Goal: Task Accomplishment & Management: Manage account settings

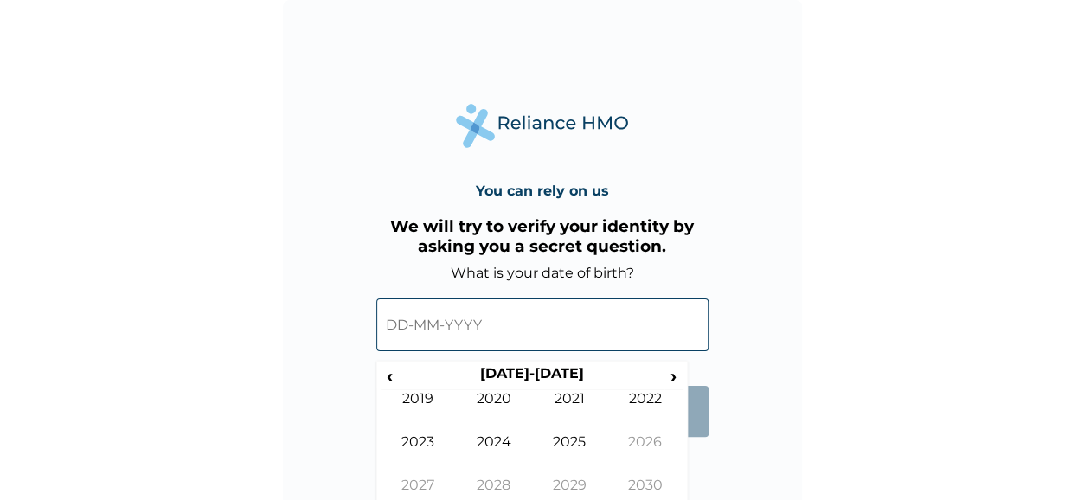
click at [434, 312] on input "text" at bounding box center [542, 324] width 332 height 53
click at [390, 376] on span "‹" at bounding box center [390, 376] width 18 height 22
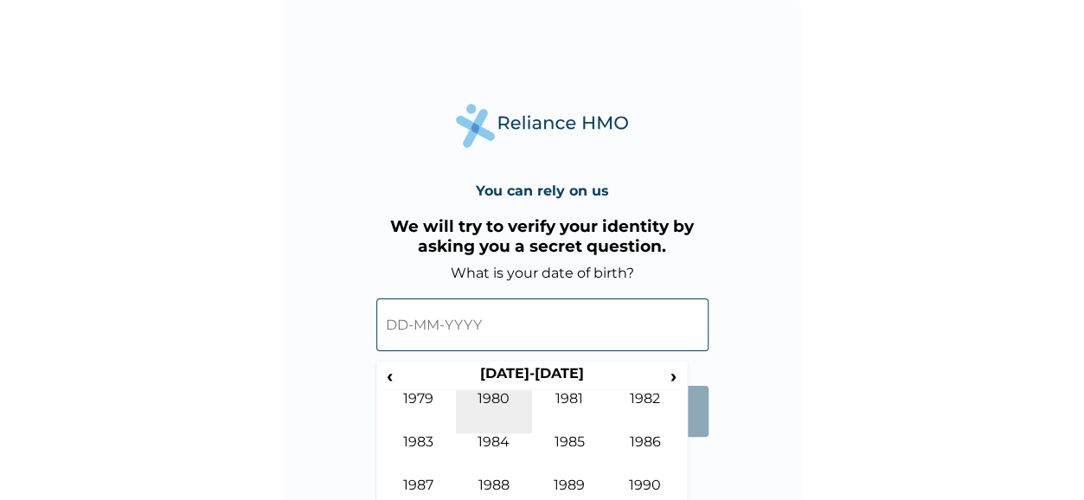
click at [488, 397] on td "1980" at bounding box center [494, 411] width 76 height 43
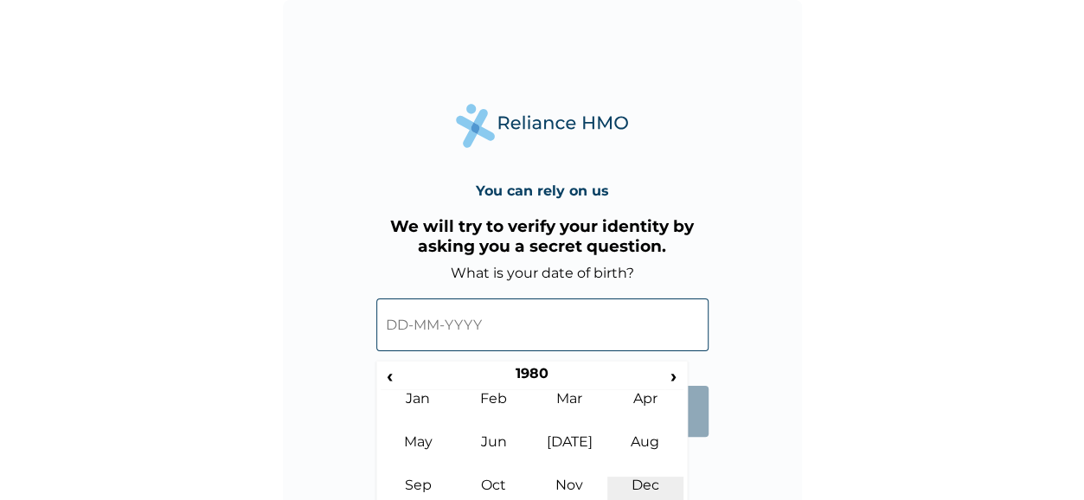
click at [650, 478] on td "Dec" at bounding box center [645, 498] width 76 height 43
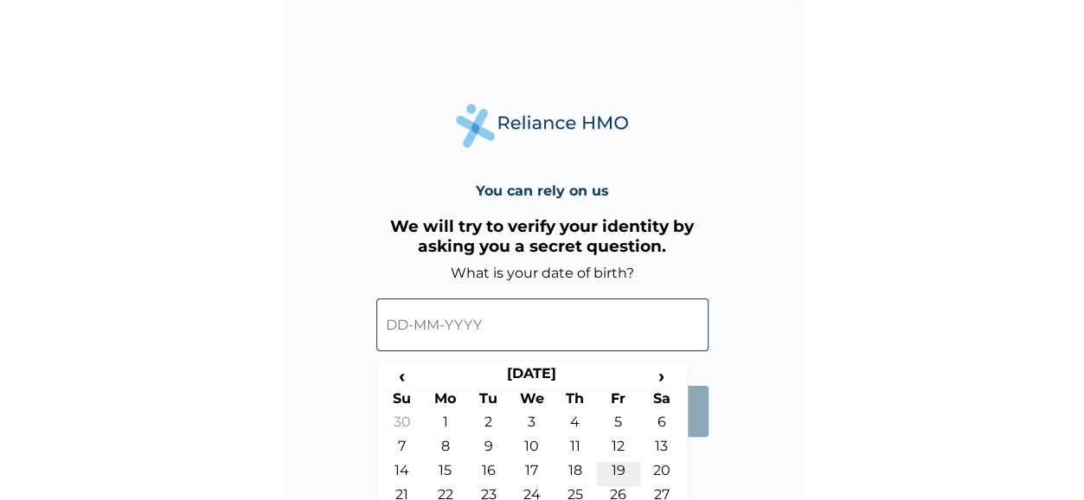
click at [622, 472] on td "19" at bounding box center [618, 474] width 43 height 24
type input "19-12-1980"
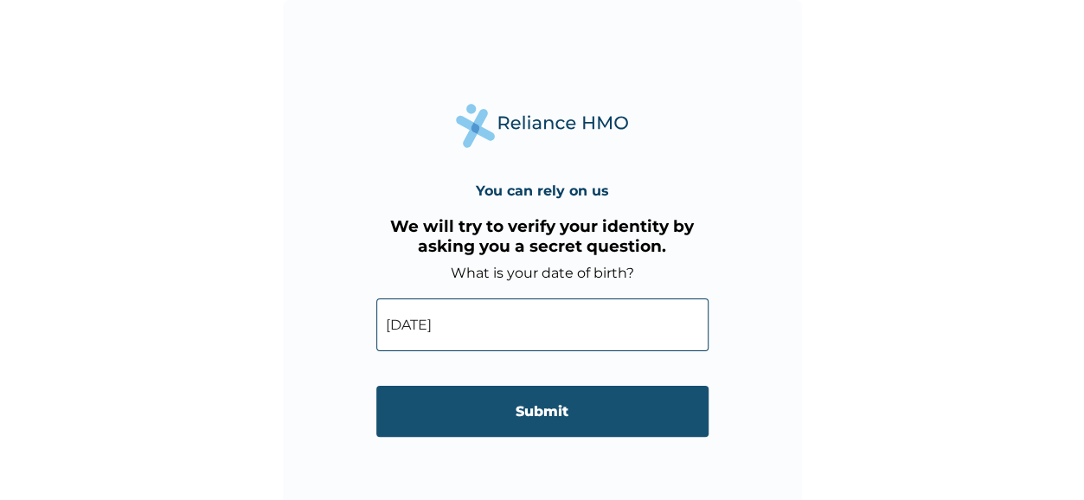
click at [564, 416] on input "Submit" at bounding box center [542, 411] width 332 height 51
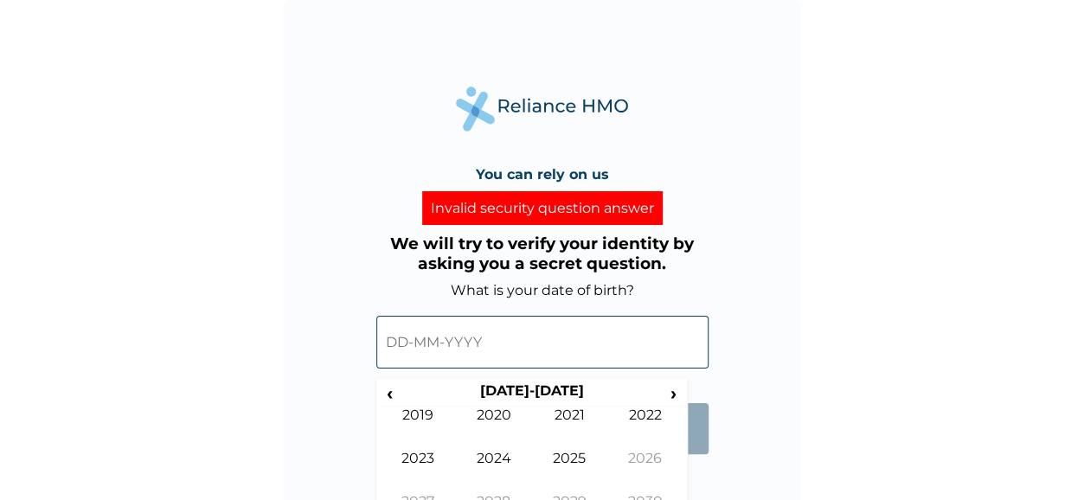
click at [488, 342] on input "text" at bounding box center [542, 342] width 332 height 53
click at [391, 389] on span "‹" at bounding box center [390, 393] width 18 height 22
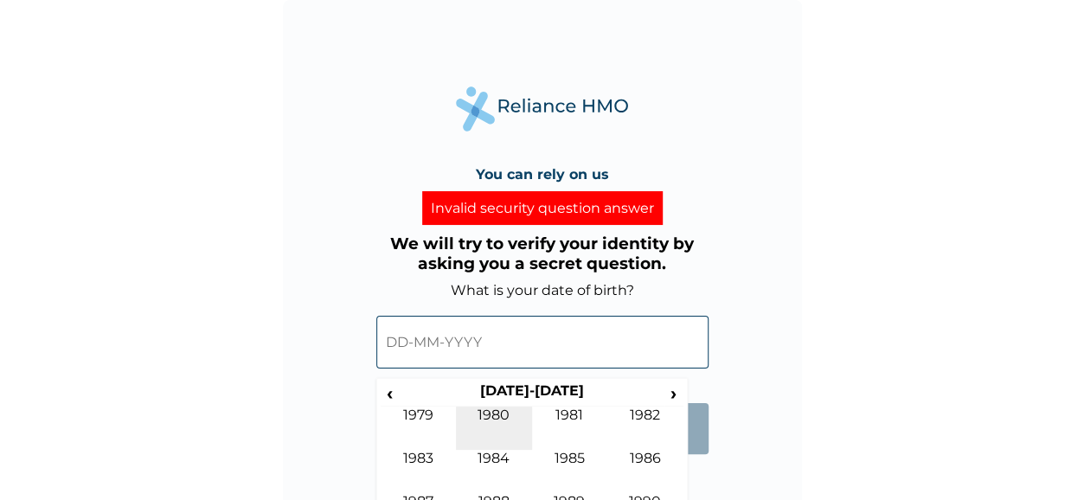
click at [493, 415] on td "1980" at bounding box center [494, 427] width 76 height 43
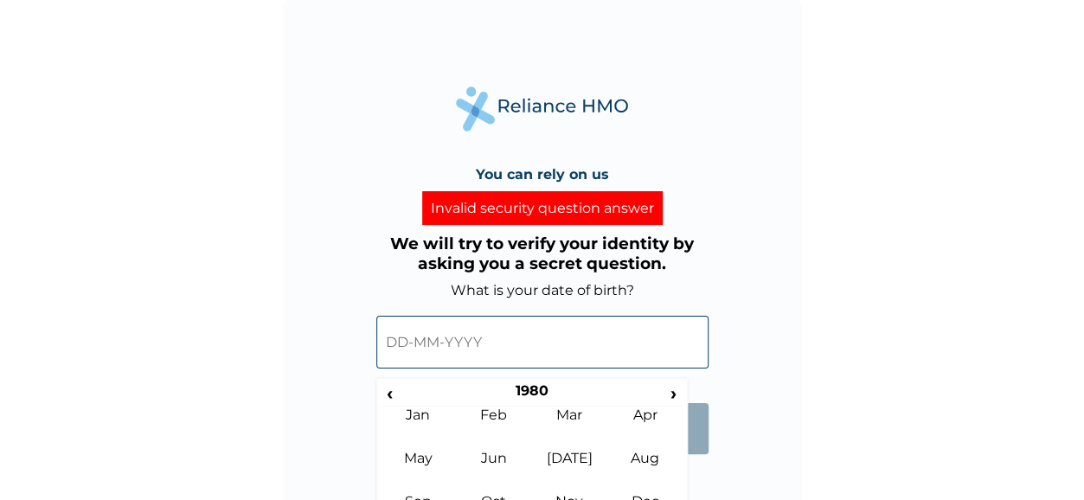
click at [685, 462] on div "‹ 1980 › Jan Feb Mar Apr May Jun Jul Aug Sep Oct Nov Dec" at bounding box center [531, 459] width 311 height 163
click at [682, 466] on td "Aug" at bounding box center [645, 471] width 76 height 43
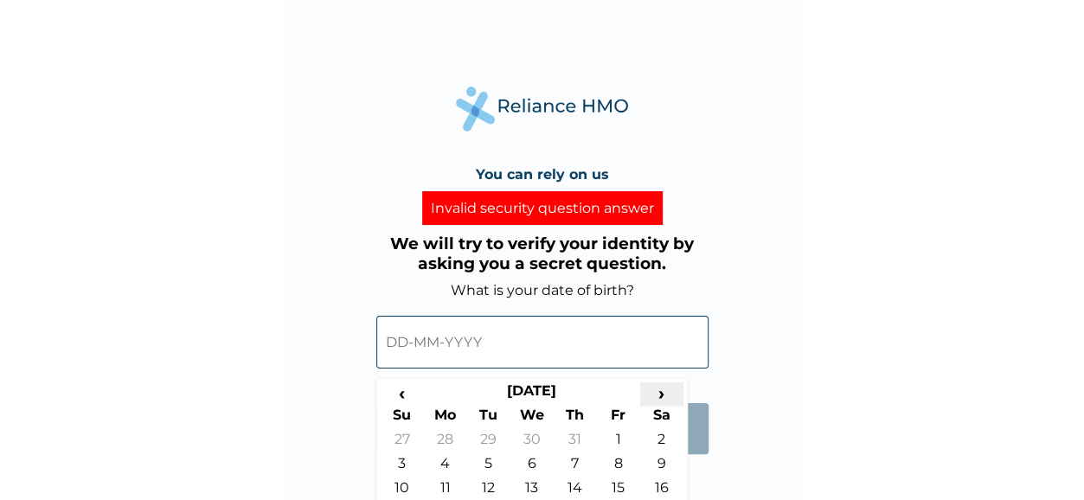
click at [668, 392] on span "›" at bounding box center [661, 393] width 43 height 22
click at [621, 392] on th "December 1980" at bounding box center [532, 394] width 216 height 24
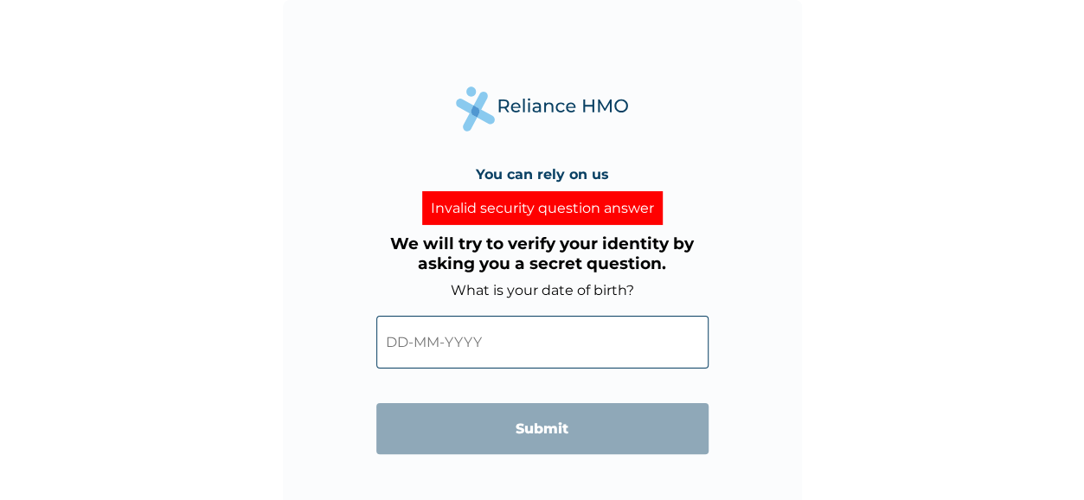
click at [695, 472] on div "You can rely on us Invalid security question answer We will try to verify your …" at bounding box center [542, 259] width 519 height 519
drag, startPoint x: 695, startPoint y: 472, endPoint x: 530, endPoint y: 333, distance: 216.0
click at [530, 333] on div "You can rely on us Invalid security question answer We will try to verify your …" at bounding box center [542, 259] width 519 height 519
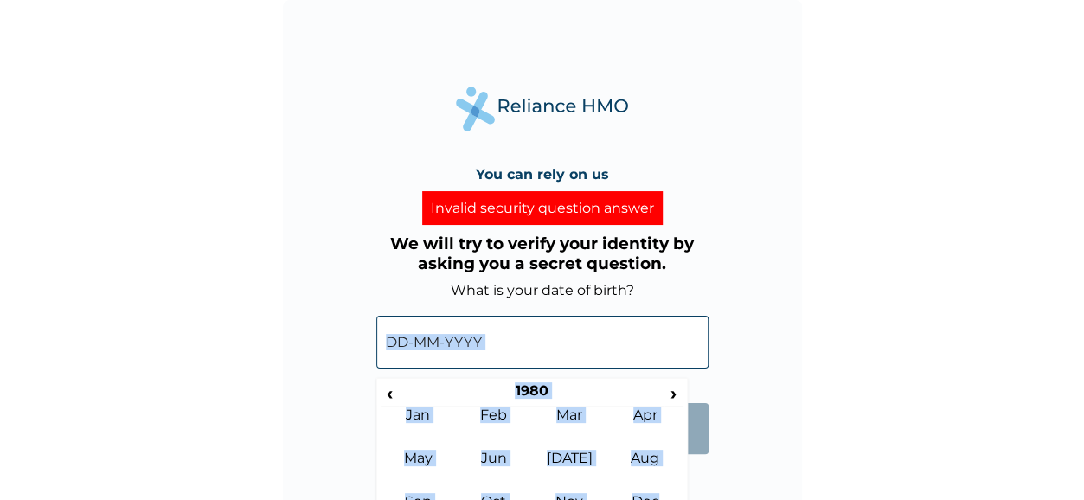
click at [530, 333] on input "text" at bounding box center [542, 342] width 332 height 53
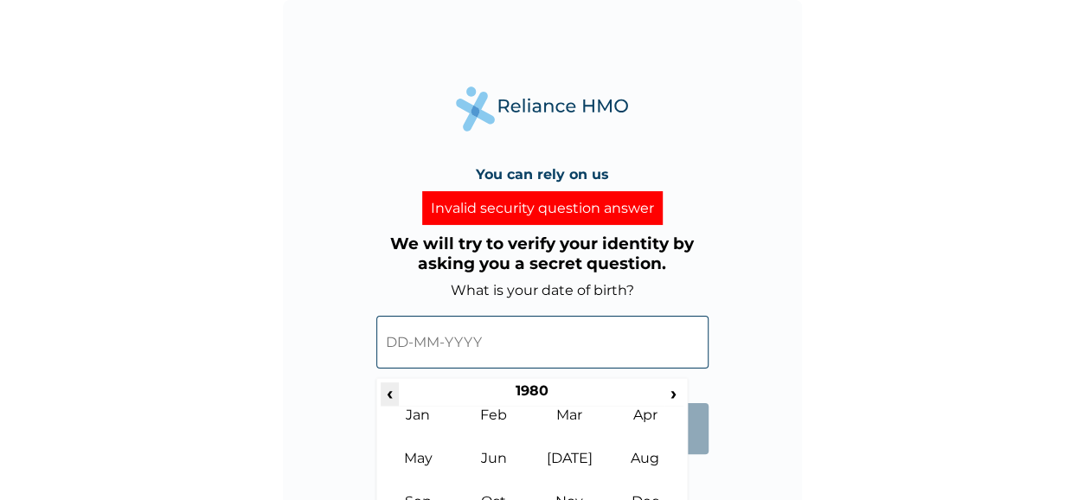
click at [394, 394] on span "‹" at bounding box center [390, 393] width 18 height 22
click at [668, 400] on span "›" at bounding box center [673, 393] width 19 height 22
click at [550, 391] on th "1980" at bounding box center [532, 394] width 266 height 24
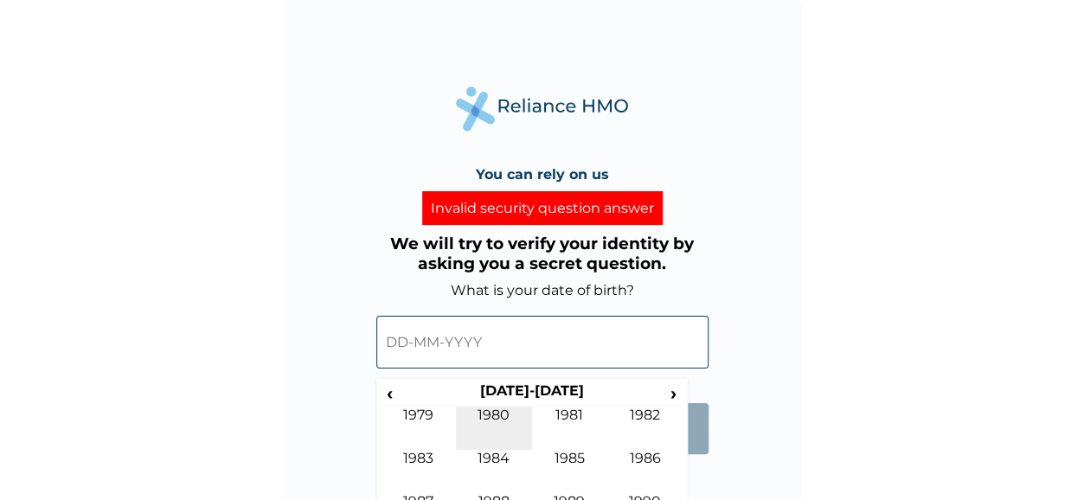
click at [498, 414] on td "1980" at bounding box center [494, 427] width 76 height 43
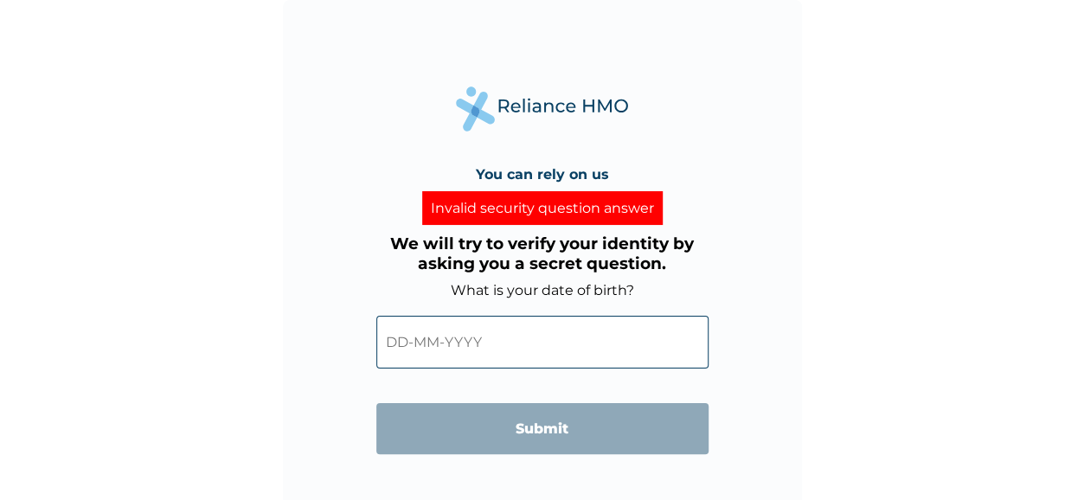
click at [690, 485] on div "You can rely on us Invalid security question answer We will try to verify your …" at bounding box center [542, 259] width 519 height 519
click at [419, 340] on form "What is your date of birth? ‹ 1980 › Jan Feb Mar Apr May Jun Jul Aug Sep Oct No…" at bounding box center [542, 376] width 332 height 189
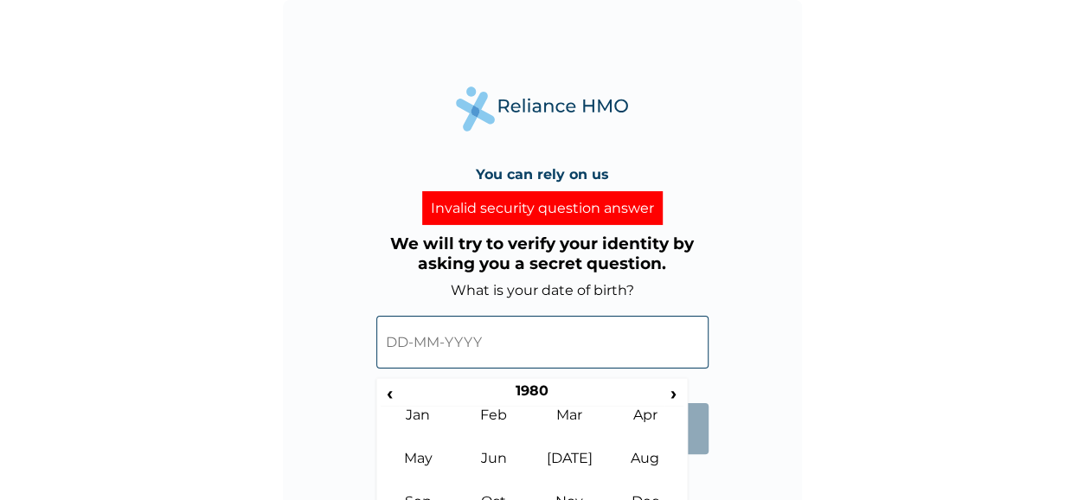
click at [419, 340] on input "text" at bounding box center [542, 342] width 332 height 53
drag, startPoint x: 419, startPoint y: 340, endPoint x: 1091, endPoint y: 377, distance: 672.2
click at [1083, 377] on html "You can rely on us Invalid security question answer We will try to verify your …" at bounding box center [542, 250] width 1084 height 500
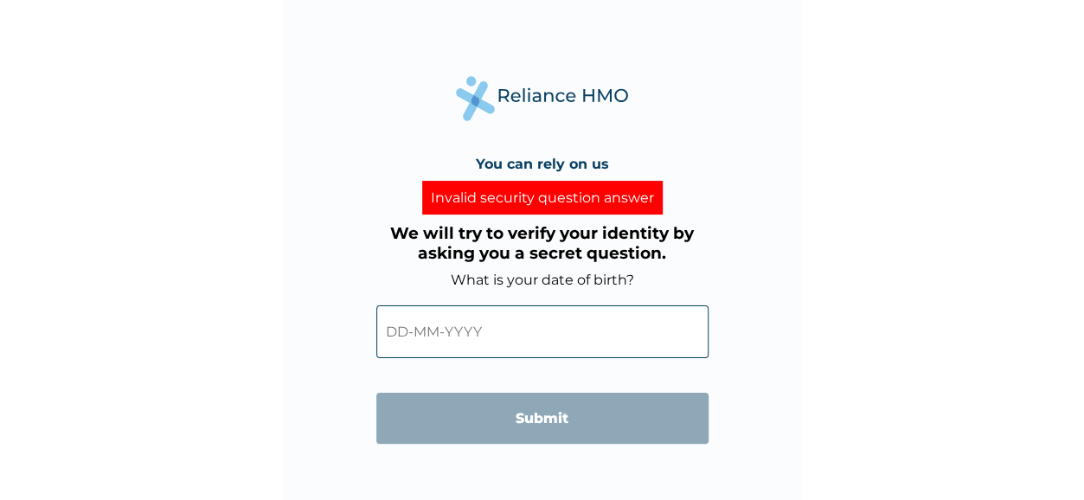
scroll to position [19, 0]
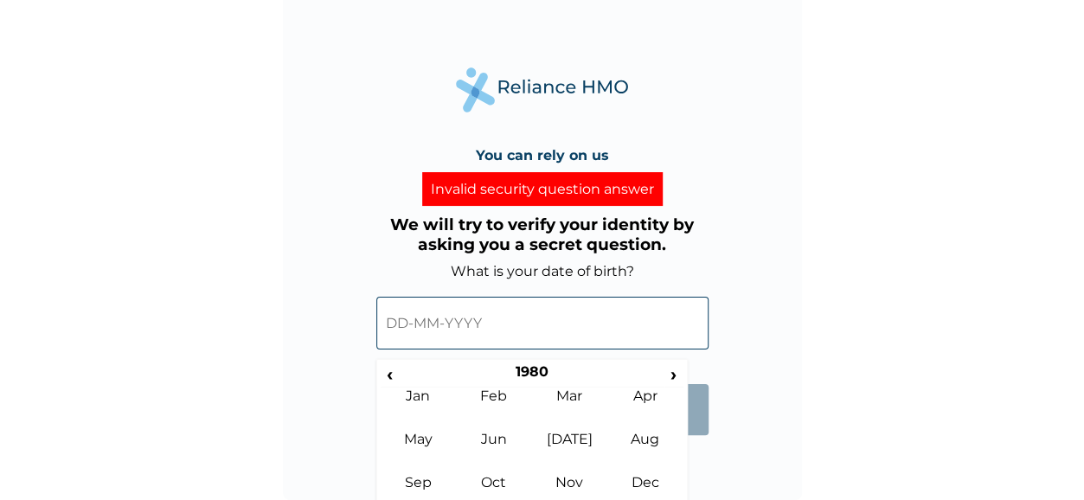
click at [477, 319] on input "text" at bounding box center [542, 323] width 332 height 53
click at [648, 489] on td "Dec" at bounding box center [645, 495] width 76 height 43
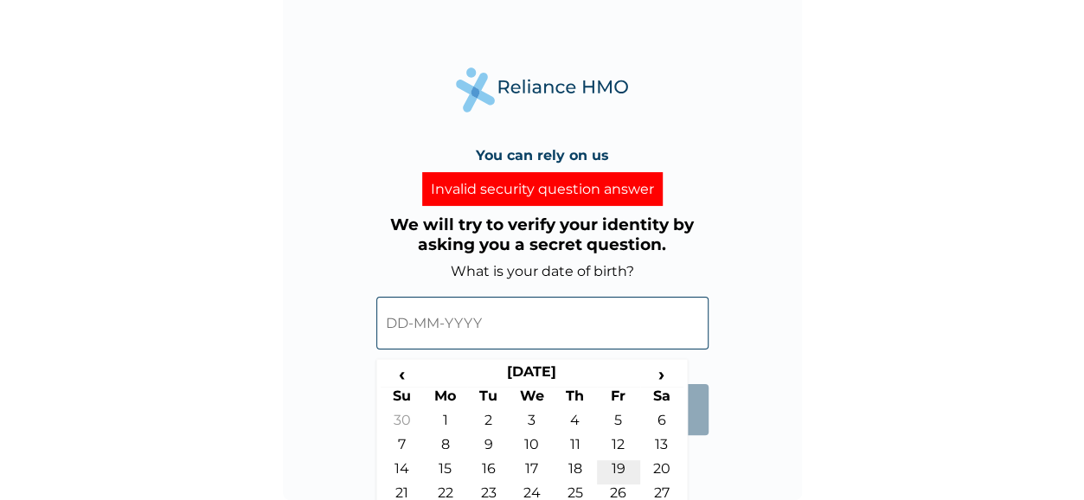
click at [614, 464] on td "19" at bounding box center [618, 472] width 43 height 24
type input "19-12-1980"
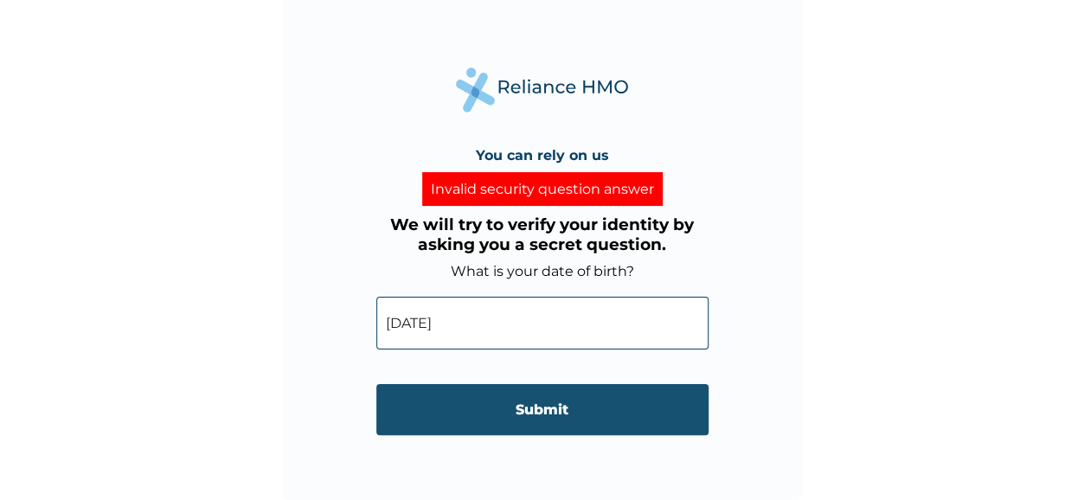
click at [574, 403] on input "Submit" at bounding box center [542, 409] width 332 height 51
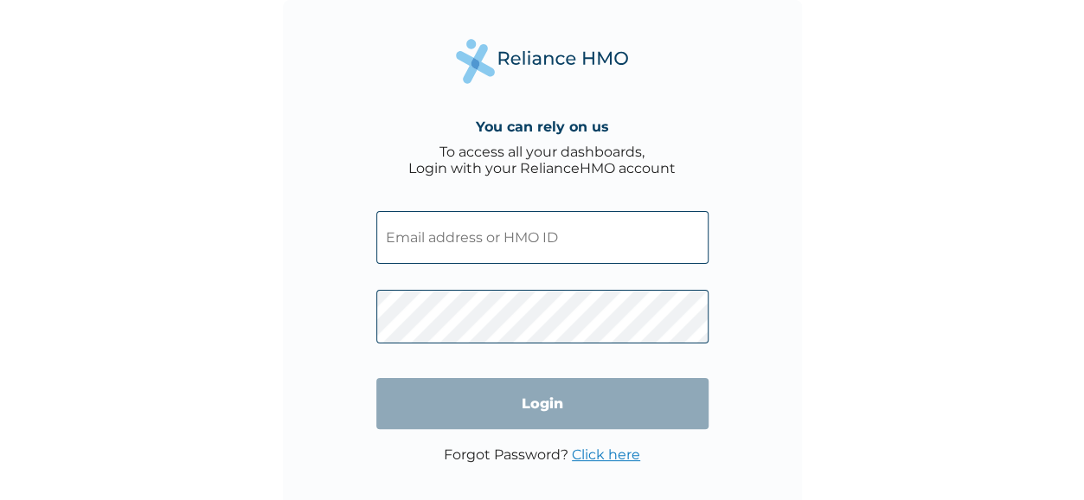
click at [566, 231] on input "text" at bounding box center [542, 237] width 332 height 53
type input "[EMAIL_ADDRESS][DOMAIN_NAME]"
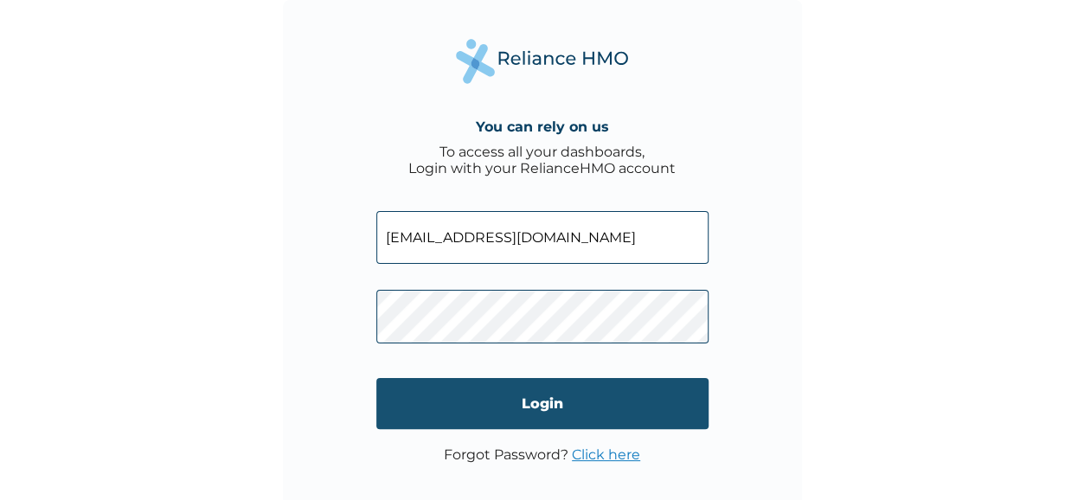
click at [505, 400] on input "Login" at bounding box center [542, 403] width 332 height 51
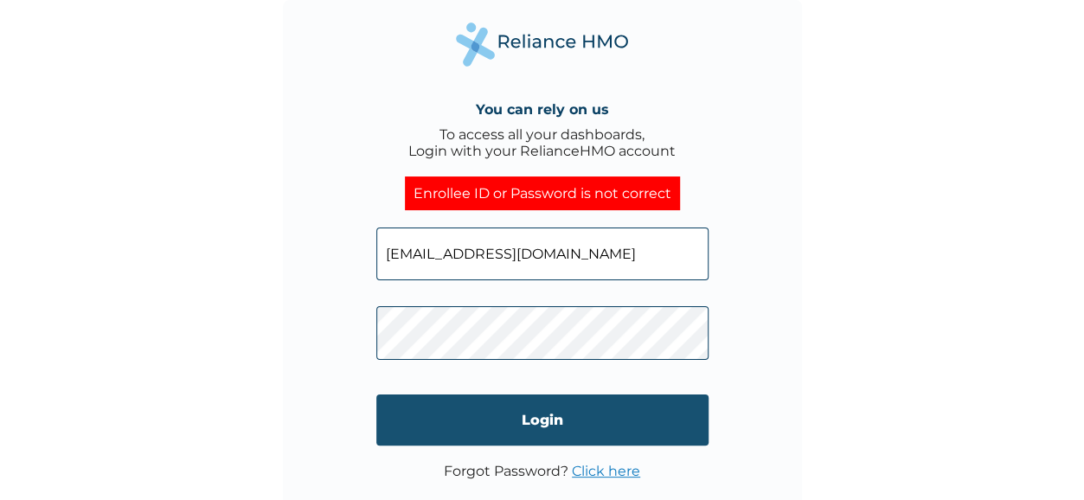
click at [593, 411] on input "Login" at bounding box center [542, 419] width 332 height 51
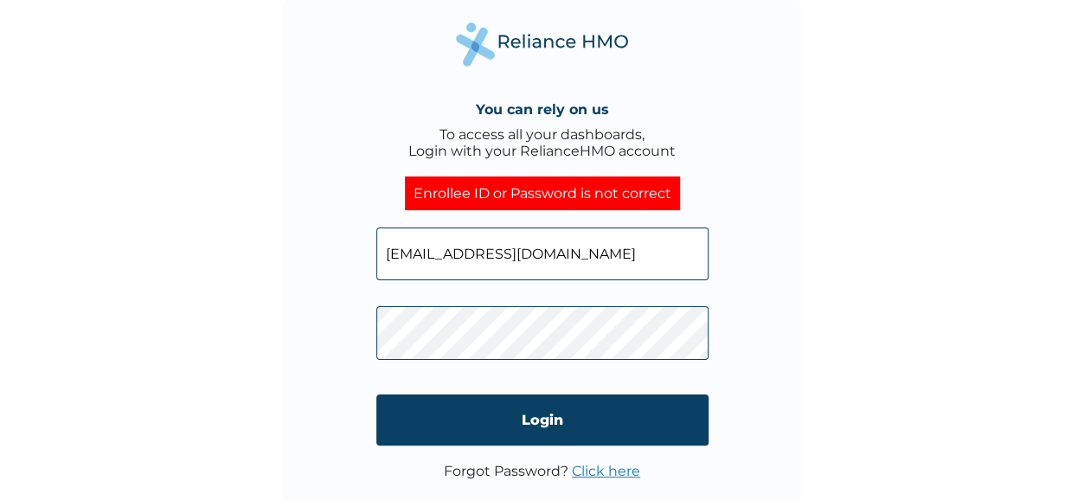
click at [592, 468] on link "Click here" at bounding box center [606, 471] width 68 height 16
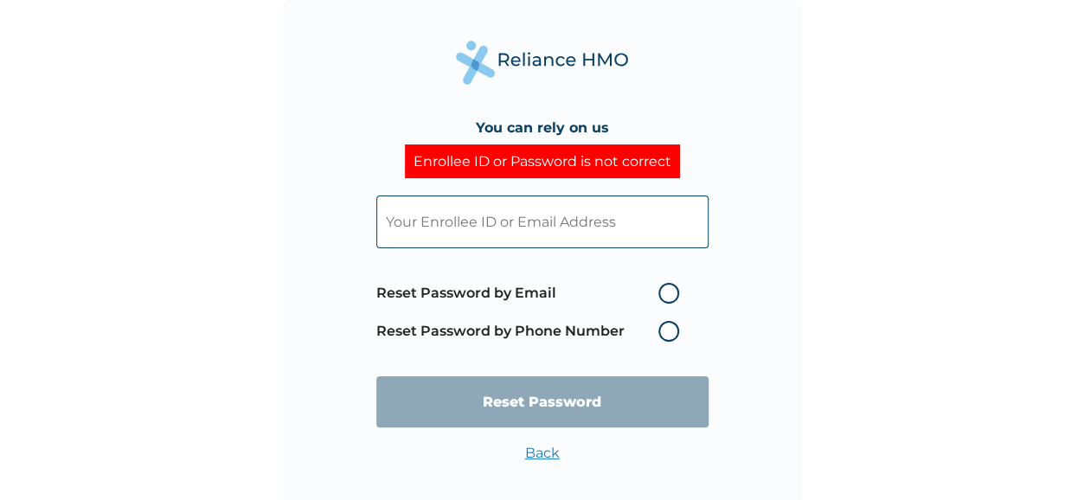
click at [664, 290] on label "Reset Password by Email" at bounding box center [531, 293] width 311 height 21
click at [662, 290] on input "Reset Password by Email" at bounding box center [648, 293] width 28 height 28
radio input "true"
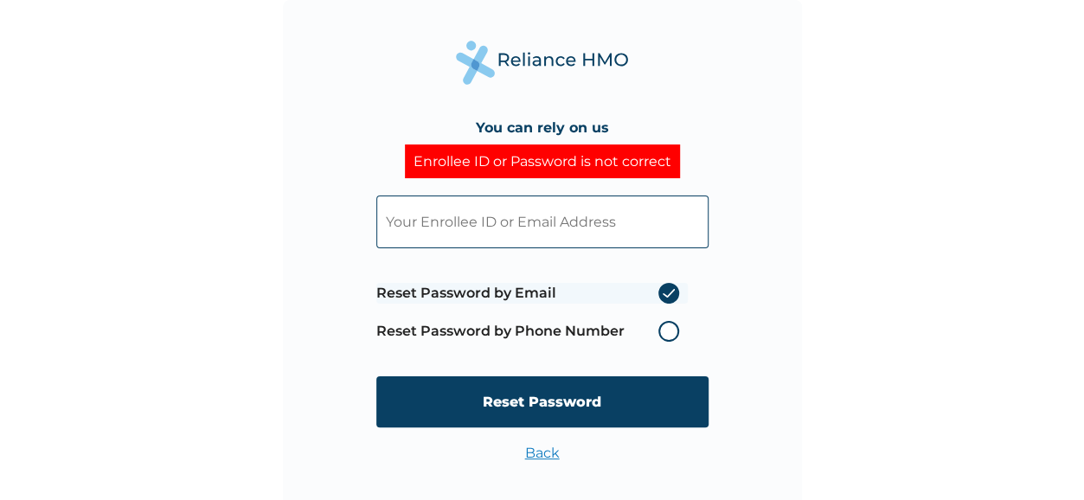
click at [587, 221] on input "text" at bounding box center [542, 221] width 332 height 53
type input "[EMAIL_ADDRESS][DOMAIN_NAME]"
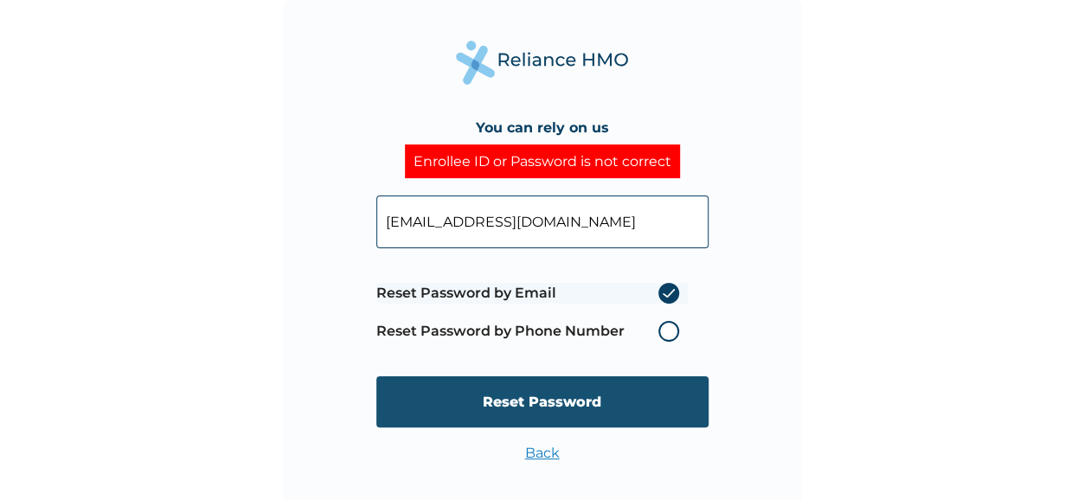
click at [603, 398] on input "Reset Password" at bounding box center [542, 401] width 332 height 51
